Goal: Task Accomplishment & Management: Use online tool/utility

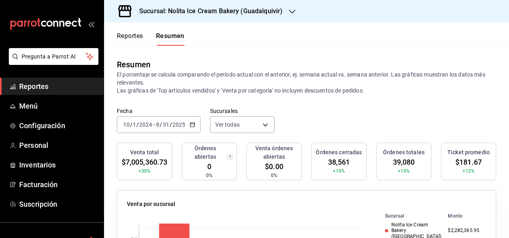
click at [190, 122] on icon "button" at bounding box center [193, 125] width 6 height 6
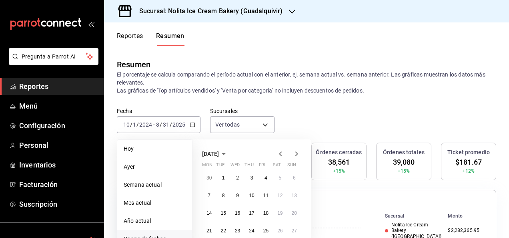
click at [229, 153] on icon "button" at bounding box center [224, 154] width 10 height 10
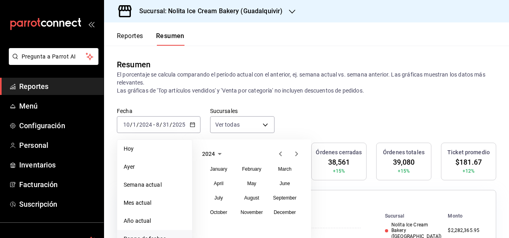
click at [220, 155] on icon "button" at bounding box center [220, 154] width 10 height 10
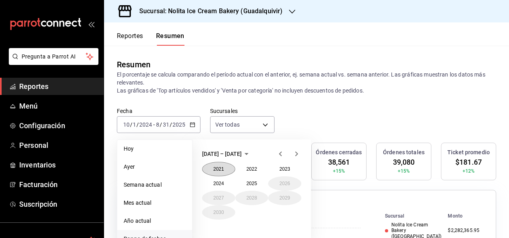
click at [219, 170] on button "2021" at bounding box center [218, 169] width 33 height 14
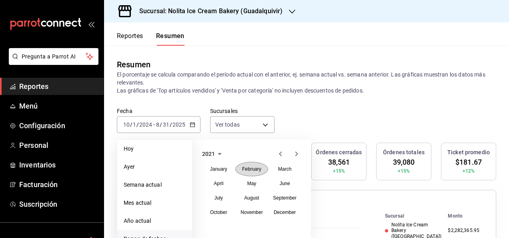
click at [252, 168] on abbr "February" at bounding box center [251, 169] width 19 height 6
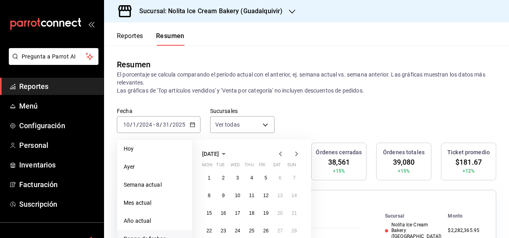
click at [229, 152] on icon "button" at bounding box center [224, 154] width 10 height 10
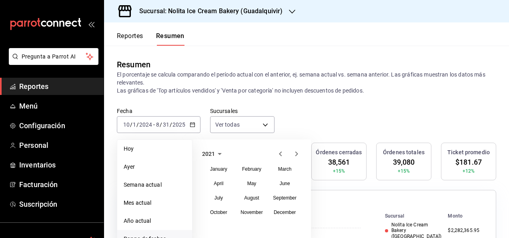
click at [244, 152] on div "2021" at bounding box center [251, 154] width 99 height 10
drag, startPoint x: 244, startPoint y: 152, endPoint x: 250, endPoint y: 167, distance: 16.4
click at [250, 167] on abbr "February" at bounding box center [251, 169] width 19 height 6
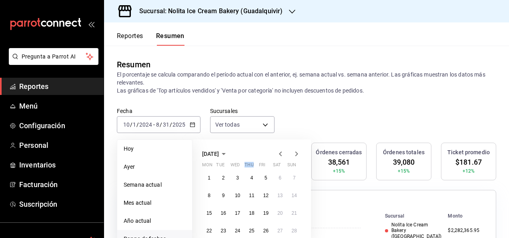
click at [250, 167] on abbr "Thu" at bounding box center [249, 166] width 9 height 8
drag, startPoint x: 250, startPoint y: 167, endPoint x: 208, endPoint y: 177, distance: 43.2
click at [208, 177] on button "1" at bounding box center [209, 178] width 14 height 14
click at [229, 152] on icon "button" at bounding box center [224, 154] width 10 height 10
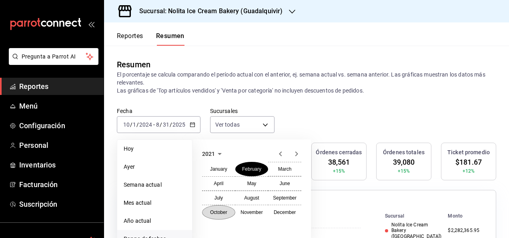
click at [219, 214] on abbr "October" at bounding box center [218, 212] width 17 height 6
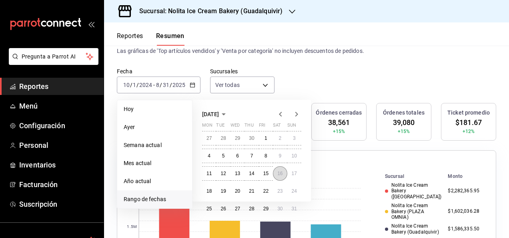
scroll to position [40, 0]
click at [252, 207] on abbr "31" at bounding box center [294, 209] width 5 height 6
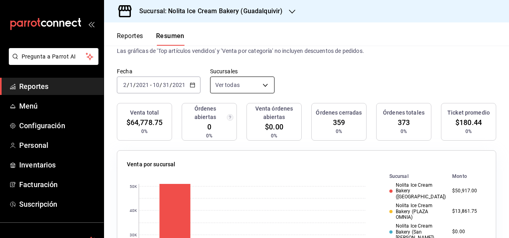
click at [252, 87] on body "Pregunta a Parrot AI Reportes Menú Configuración Personal Inventarios Facturaci…" at bounding box center [254, 119] width 509 height 238
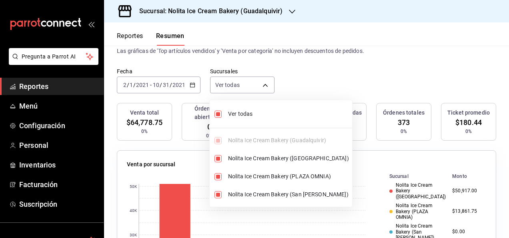
click at [219, 112] on input "checkbox" at bounding box center [218, 113] width 7 height 7
checkbox input "false"
type input "[object Object]"
checkbox input "false"
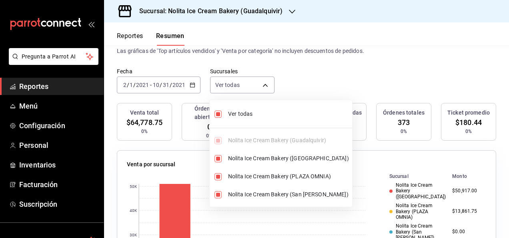
checkbox input "false"
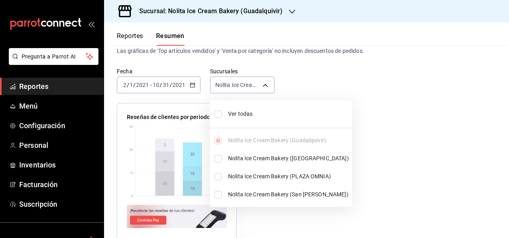
click at [216, 113] on input "checkbox" at bounding box center [218, 113] width 7 height 7
checkbox input "true"
type input "[object Object],[object Object],[object Object],[object Object]"
checkbox input "true"
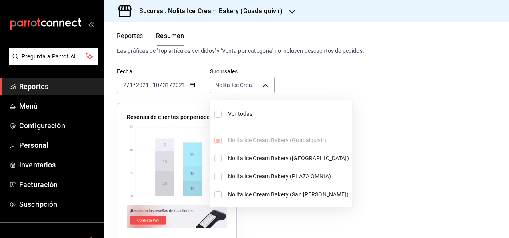
checkbox input "true"
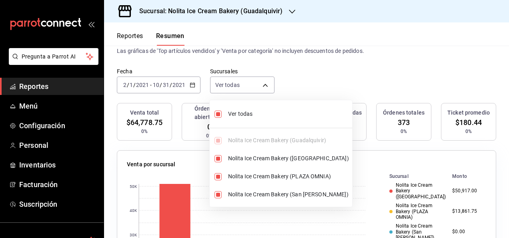
click at [252, 86] on div at bounding box center [254, 119] width 509 height 238
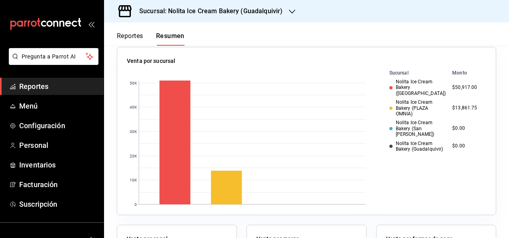
scroll to position [0, 0]
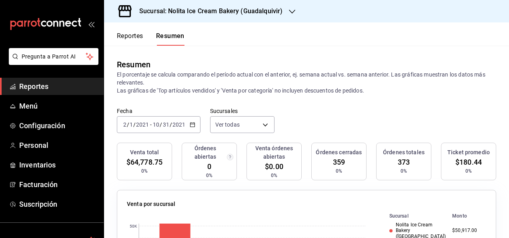
click at [175, 38] on button "Resumen" at bounding box center [170, 39] width 28 height 14
click at [252, 125] on body "Pregunta a Parrot AI Reportes Menú Configuración Personal Inventarios Facturaci…" at bounding box center [254, 119] width 509 height 238
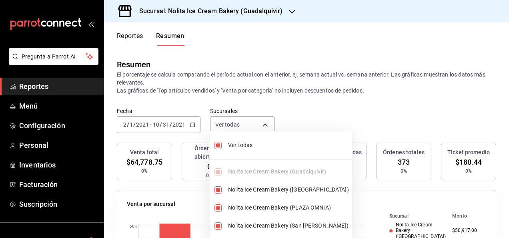
click at [219, 144] on input "checkbox" at bounding box center [218, 145] width 7 height 7
checkbox input "false"
type input "[object Object]"
checkbox input "false"
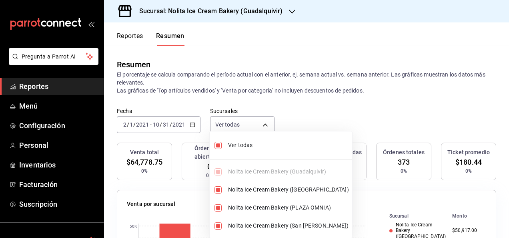
checkbox input "false"
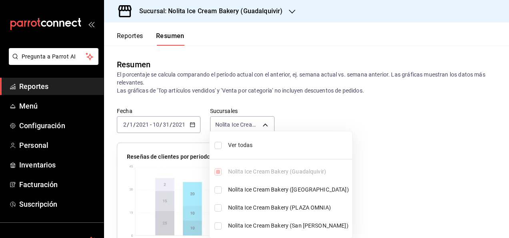
click at [252, 126] on div at bounding box center [254, 119] width 509 height 238
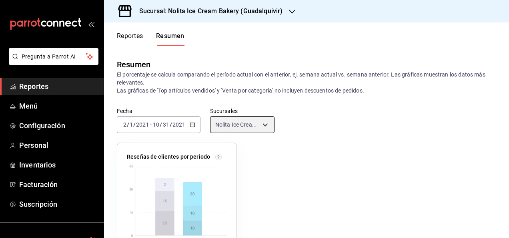
scroll to position [0, 0]
click at [190, 125] on icon "button" at bounding box center [193, 124] width 6 height 6
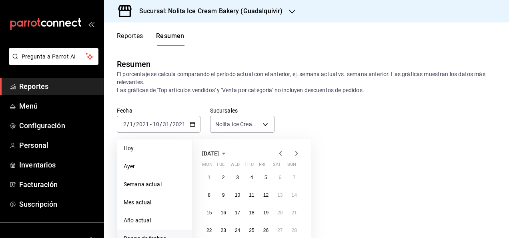
click at [229, 151] on icon "button" at bounding box center [224, 153] width 10 height 10
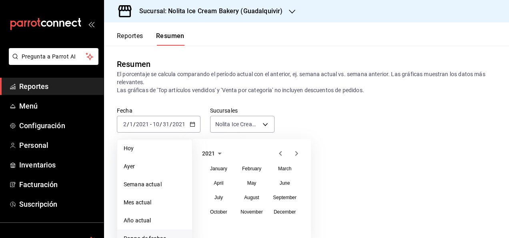
click at [220, 152] on icon "button" at bounding box center [220, 153] width 4 height 2
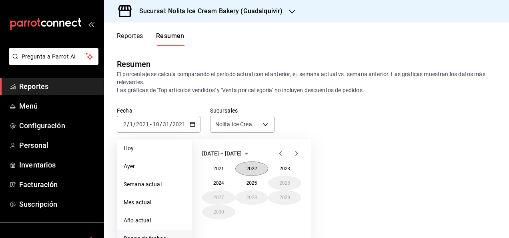
click at [252, 167] on button "2022" at bounding box center [251, 168] width 33 height 14
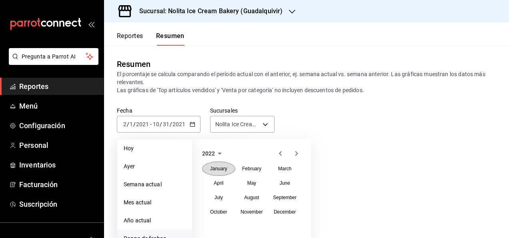
click at [219, 170] on abbr "January" at bounding box center [218, 169] width 17 height 6
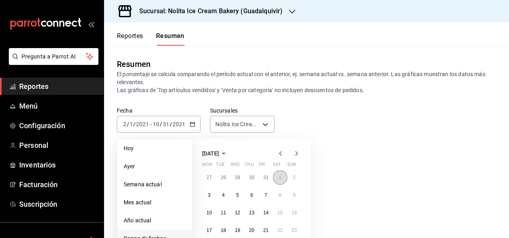
click at [252, 179] on button "1" at bounding box center [280, 177] width 14 height 14
click at [219, 150] on span "[DATE]" at bounding box center [210, 153] width 17 height 6
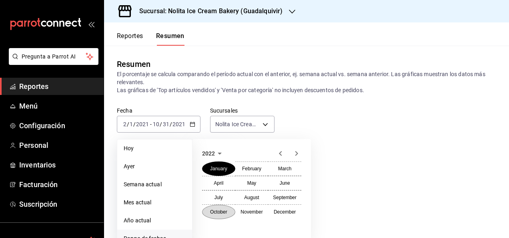
click at [225, 214] on abbr "October" at bounding box center [218, 212] width 17 height 6
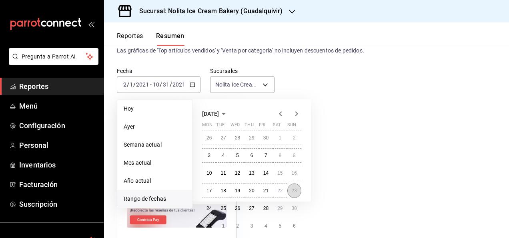
scroll to position [42, 0]
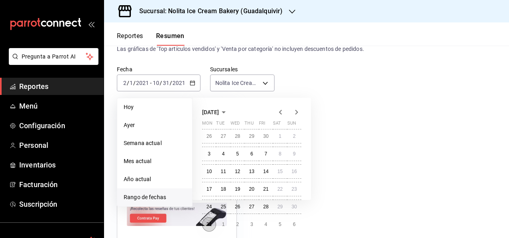
click at [213, 225] on button "31" at bounding box center [209, 224] width 14 height 14
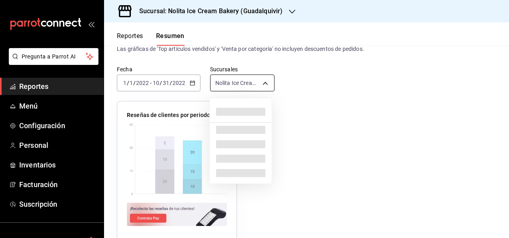
click at [252, 85] on body "Pregunta a Parrot AI Reportes Menú Configuración Personal Inventarios Facturaci…" at bounding box center [254, 119] width 509 height 238
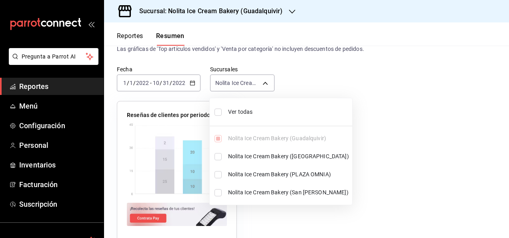
click at [229, 108] on span "Ver todas" at bounding box center [288, 112] width 121 height 8
type input "[object Object],[object Object],[object Object],[object Object]"
checkbox input "true"
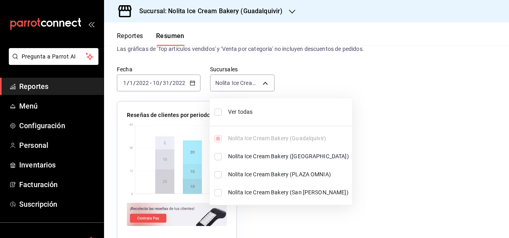
checkbox input "true"
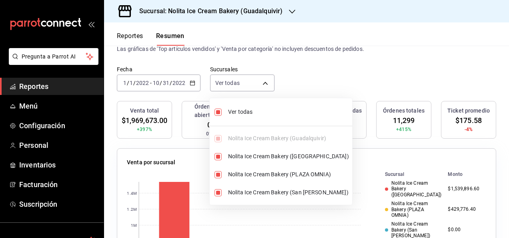
click at [252, 216] on div at bounding box center [254, 119] width 509 height 238
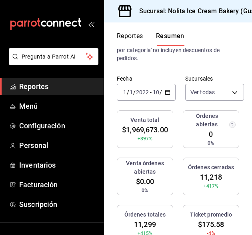
scroll to position [52, 0]
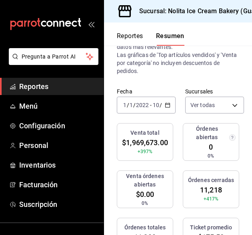
click at [165, 105] on \(Stroke\) "button" at bounding box center [167, 105] width 5 height 4
